Goal: Find specific page/section: Find specific page/section

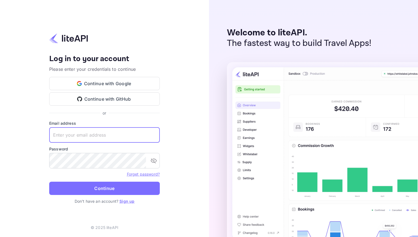
click at [117, 136] on input "text" at bounding box center [104, 134] width 111 height 15
type input "[EMAIL_ADDRESS][DOMAIN_NAME]"
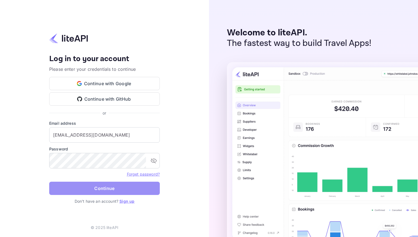
click at [107, 188] on button "Continue" at bounding box center [104, 188] width 111 height 13
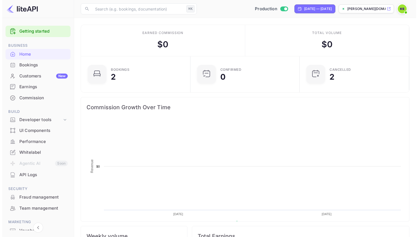
scroll to position [86, 102]
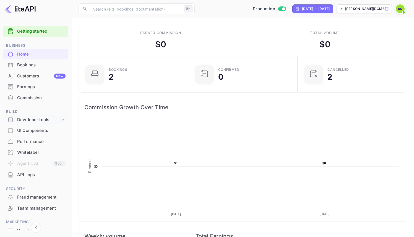
click at [37, 117] on div "Developer tools" at bounding box center [38, 120] width 43 height 6
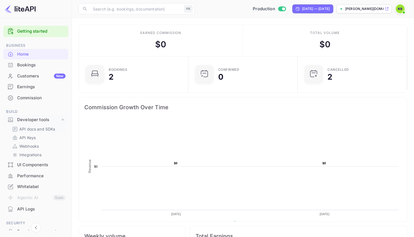
click at [36, 131] on p "API docs and SDKs" at bounding box center [37, 129] width 36 height 6
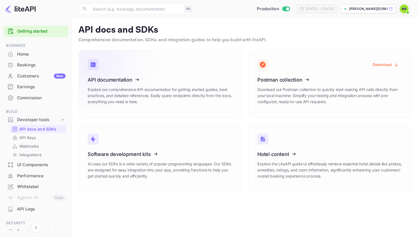
click at [131, 84] on icon at bounding box center [122, 78] width 86 height 57
